Goal: Transaction & Acquisition: Purchase product/service

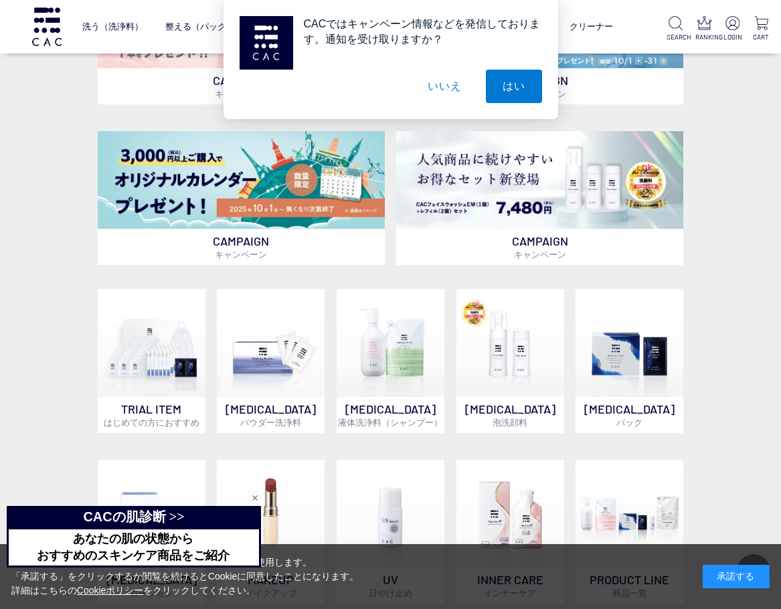
scroll to position [536, 0]
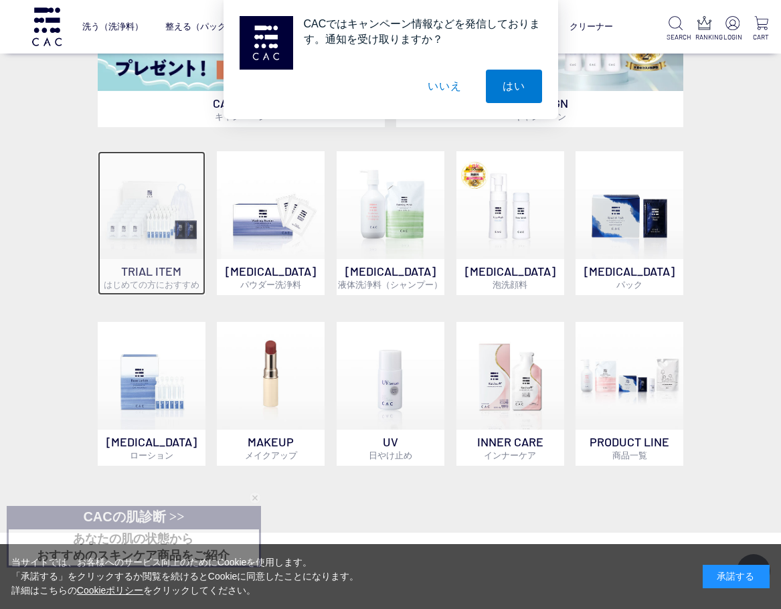
click at [125, 220] on img at bounding box center [152, 205] width 108 height 108
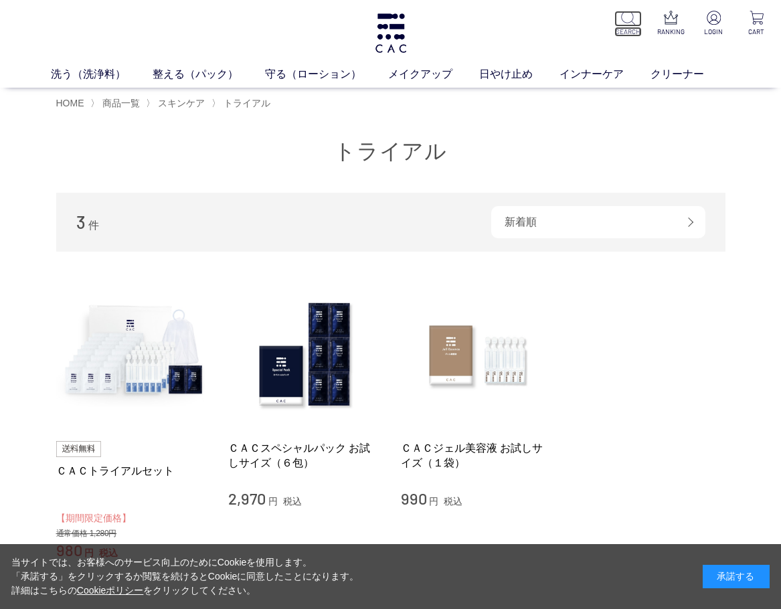
drag, startPoint x: 480, startPoint y: 315, endPoint x: 624, endPoint y: 17, distance: 331.5
click at [624, 17] on img at bounding box center [628, 18] width 14 height 14
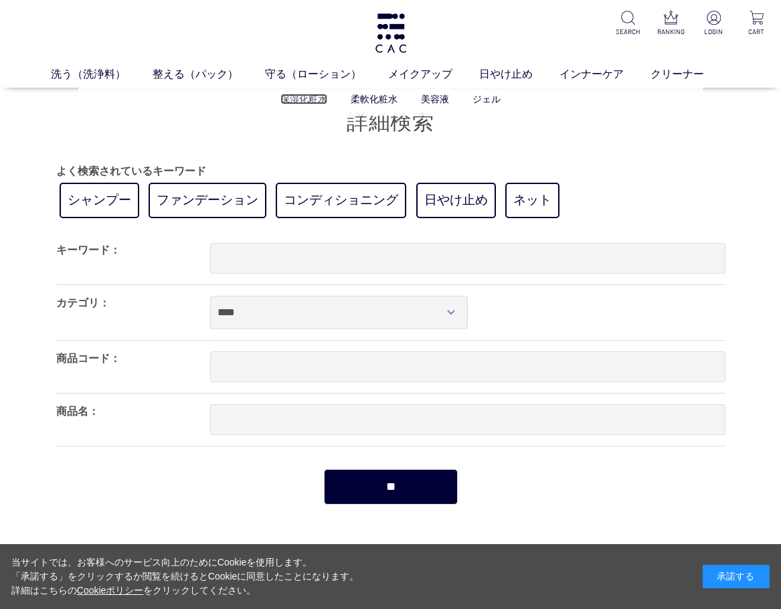
click at [307, 98] on link "保湿化粧水" at bounding box center [304, 99] width 47 height 11
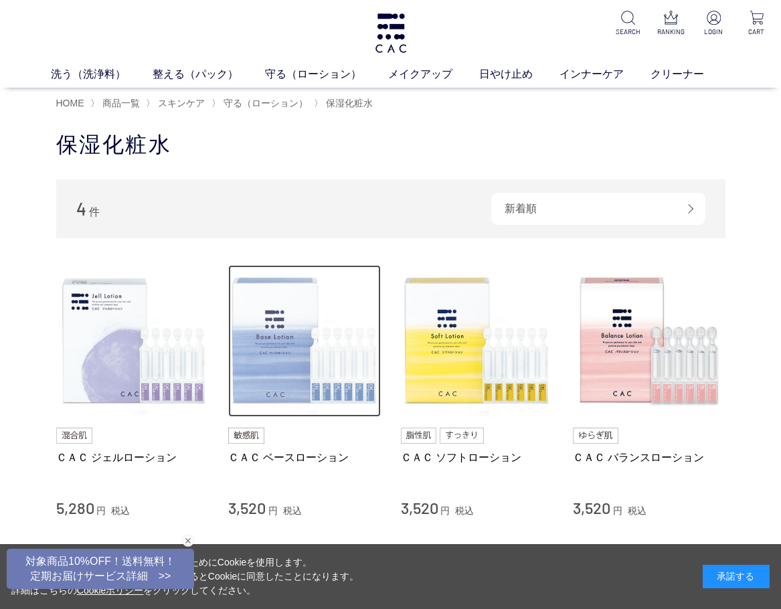
click at [268, 364] on img at bounding box center [304, 341] width 153 height 153
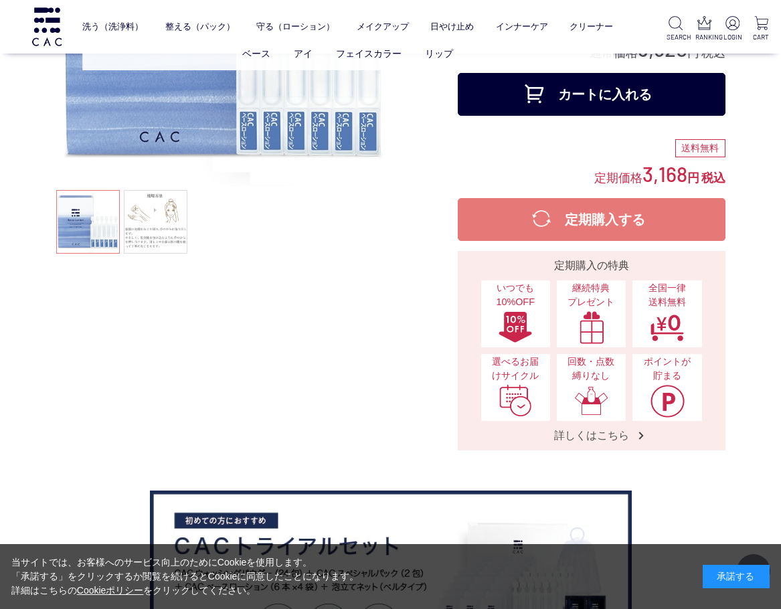
scroll to position [201, 0]
